Goal: Communication & Community: Share content

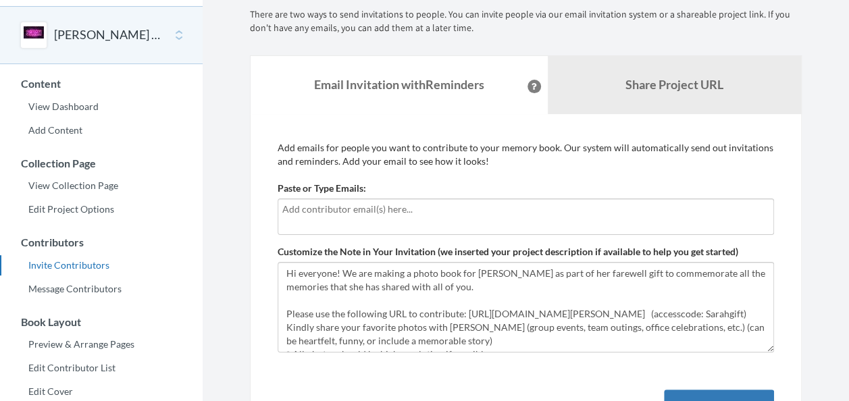
scroll to position [68, 0]
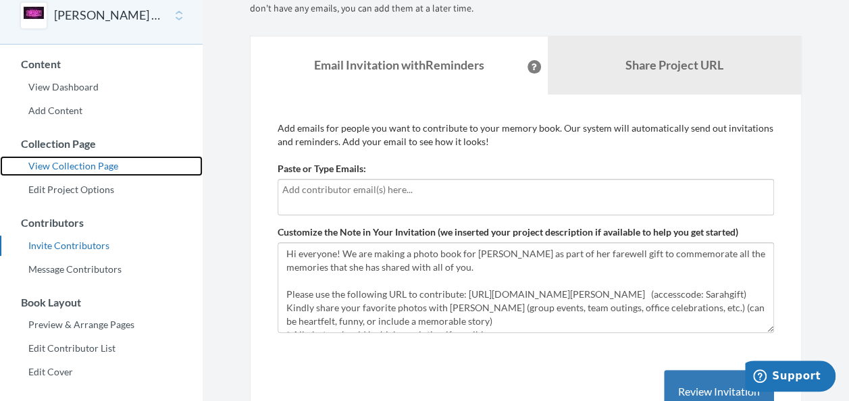
click at [61, 165] on link "View Collection Page" at bounding box center [101, 166] width 203 height 20
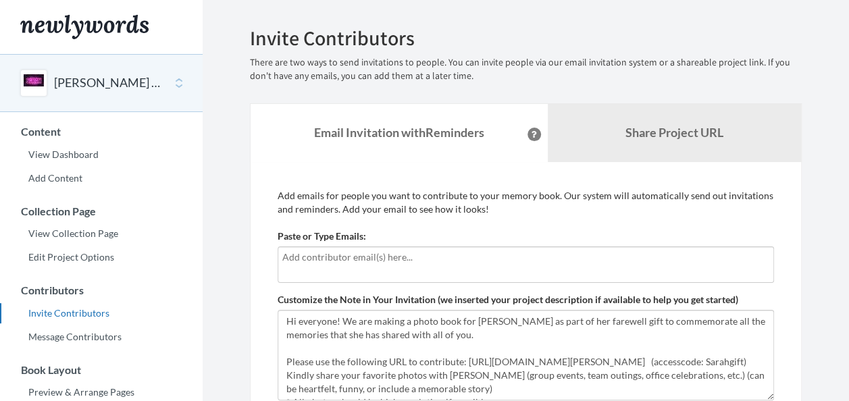
click at [298, 257] on input "text" at bounding box center [525, 257] width 487 height 15
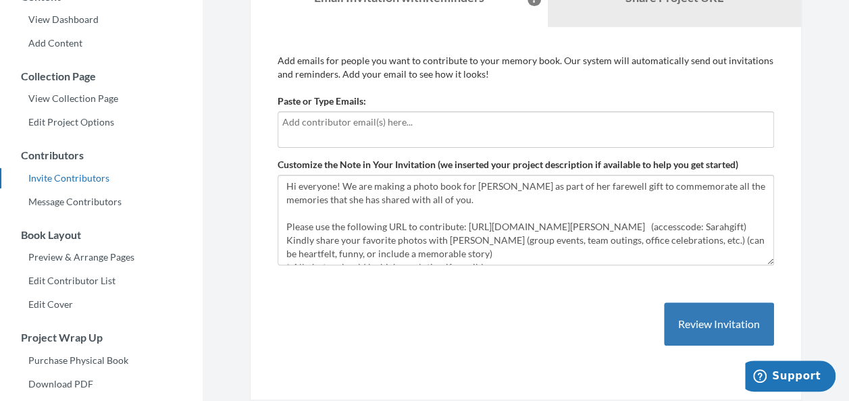
scroll to position [27, 0]
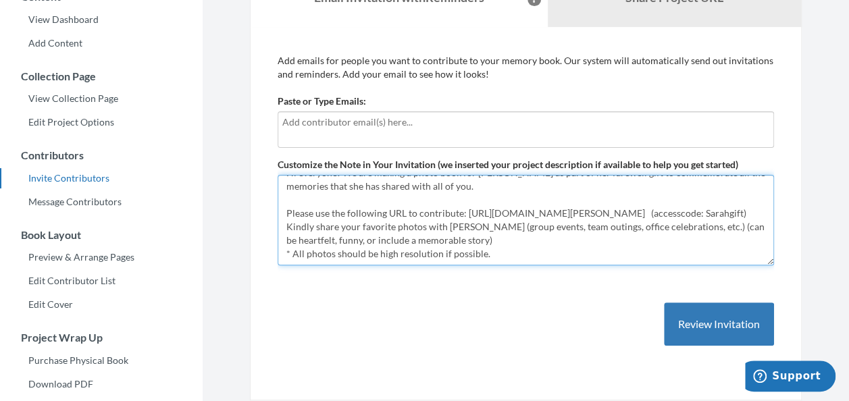
drag, startPoint x: 605, startPoint y: 200, endPoint x: 590, endPoint y: 200, distance: 14.9
click at [590, 200] on textarea "Hi everyone! We are making a photo book for [PERSON_NAME] as part of her farewe…" at bounding box center [525, 220] width 496 height 90
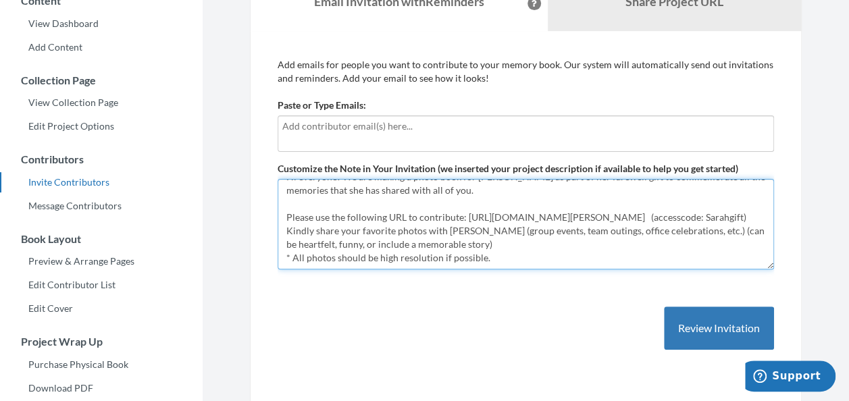
scroll to position [0, 0]
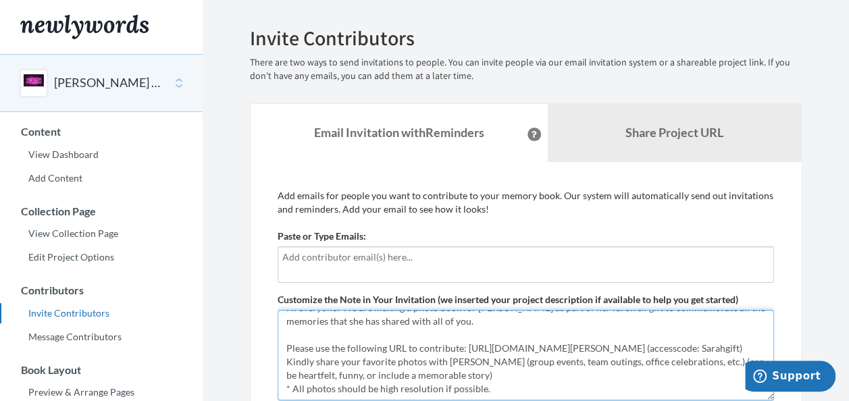
type textarea "Hi everyone! We are making a photo book for Sarah as part of her farewell gift …"
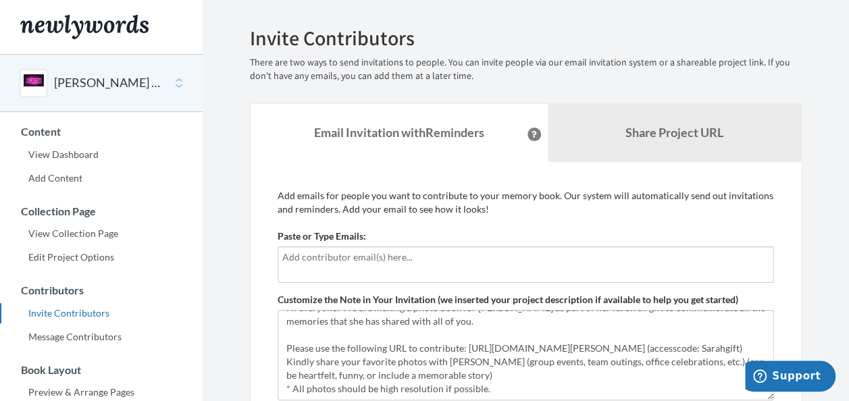
click at [697, 257] on input "text" at bounding box center [525, 257] width 487 height 15
